Goal: Task Accomplishment & Management: Use online tool/utility

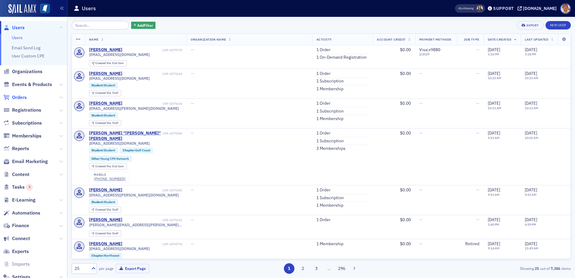
click at [24, 96] on span "Orders" at bounding box center [19, 97] width 15 height 7
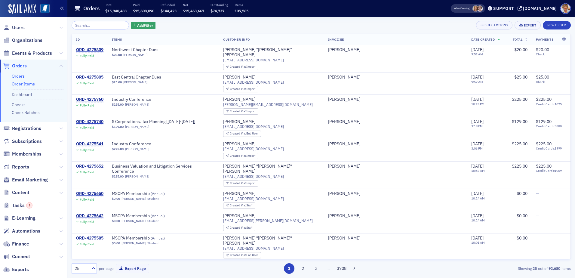
click at [21, 85] on link "Order Items" at bounding box center [23, 83] width 23 height 5
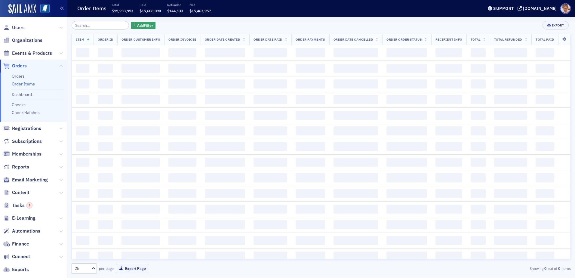
click at [99, 27] on input "search" at bounding box center [100, 25] width 57 height 8
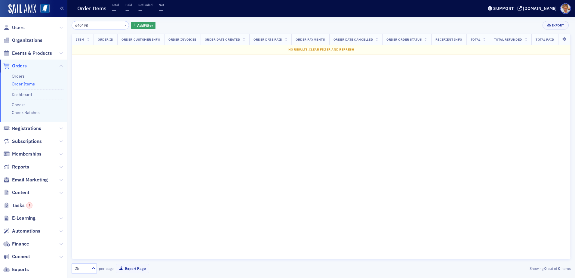
click at [92, 24] on input "640498" at bounding box center [100, 25] width 57 height 8
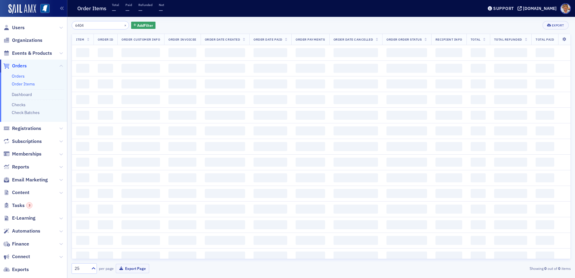
type input "6404"
click at [18, 78] on link "Orders" at bounding box center [18, 75] width 13 height 5
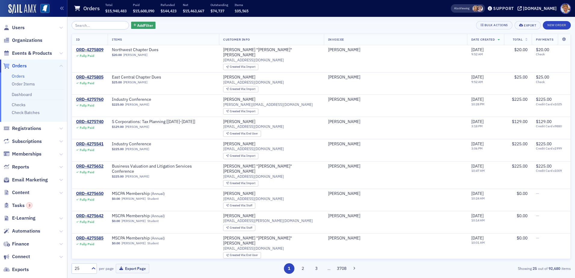
click at [95, 27] on input "search" at bounding box center [100, 25] width 57 height 8
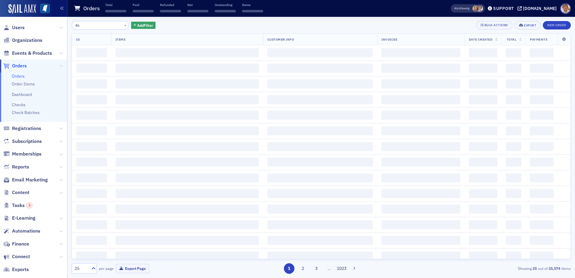
type input "4"
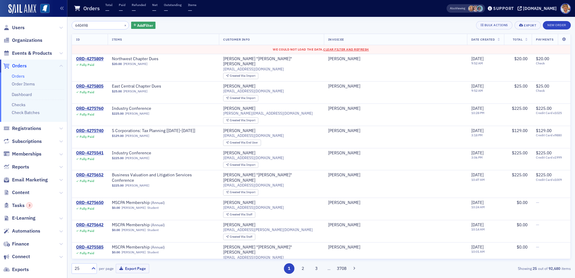
click at [106, 28] on input "640498" at bounding box center [100, 25] width 57 height 8
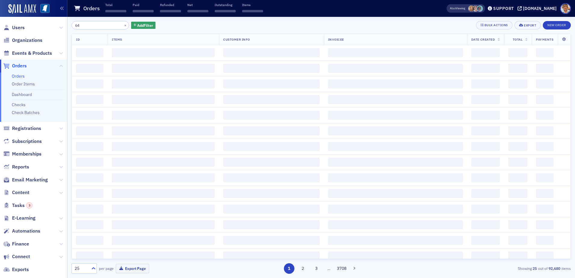
type input "6"
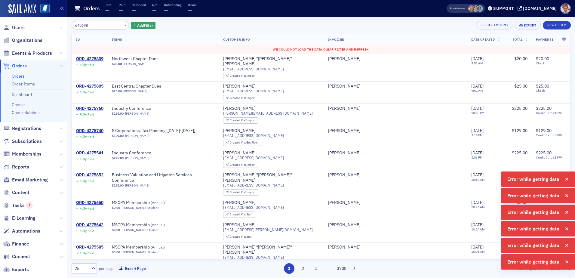
click at [100, 25] on input "640698" at bounding box center [100, 25] width 57 height 8
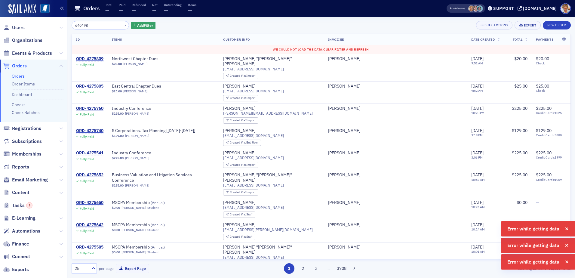
type input "640498"
click at [105, 41] on th "ID" at bounding box center [90, 39] width 36 height 11
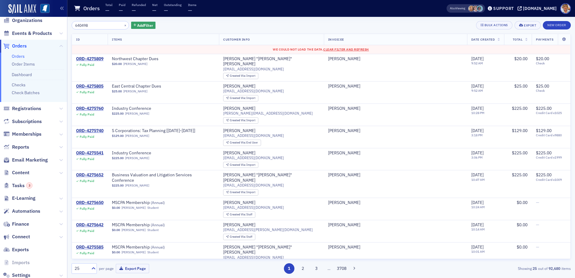
scroll to position [30, 0]
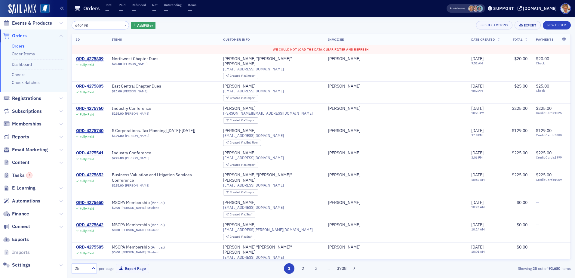
click at [18, 44] on link "Orders" at bounding box center [18, 45] width 13 height 5
click at [12, 43] on link "Orders" at bounding box center [18, 45] width 13 height 5
click at [337, 48] on span "Clear Filter and Refresh" at bounding box center [346, 49] width 46 height 4
click at [105, 25] on input "search" at bounding box center [100, 25] width 57 height 8
type input "640498"
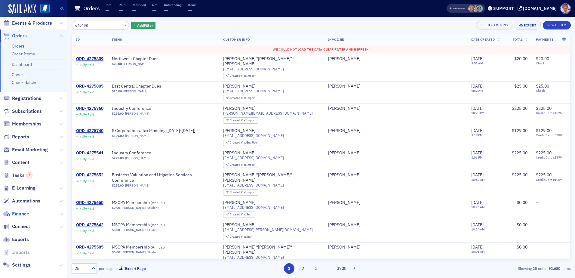
click at [22, 211] on span "Finance" at bounding box center [20, 213] width 17 height 7
click at [23, 213] on span "Finance" at bounding box center [20, 213] width 17 height 7
click at [15, 212] on span "Finance" at bounding box center [20, 213] width 17 height 7
click at [26, 211] on span "Finance" at bounding box center [20, 213] width 17 height 7
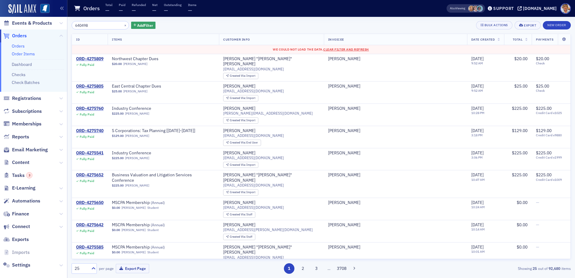
click at [30, 54] on link "Order Items" at bounding box center [23, 53] width 23 height 5
click at [15, 44] on link "Orders" at bounding box center [18, 45] width 13 height 5
click at [14, 47] on link "Orders" at bounding box center [18, 45] width 13 height 5
